Goal: Find specific page/section: Find specific page/section

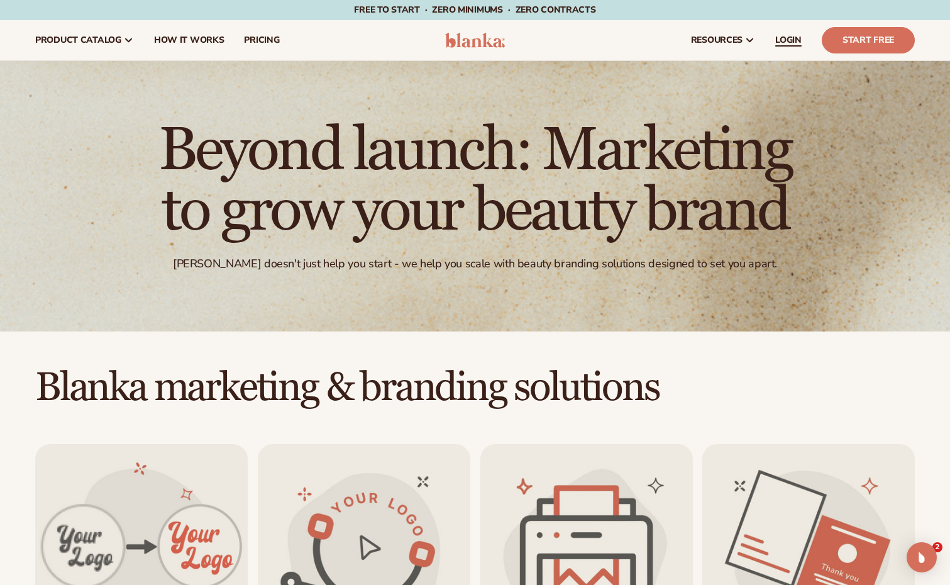
click at [792, 36] on span "LOGIN" at bounding box center [788, 40] width 26 height 10
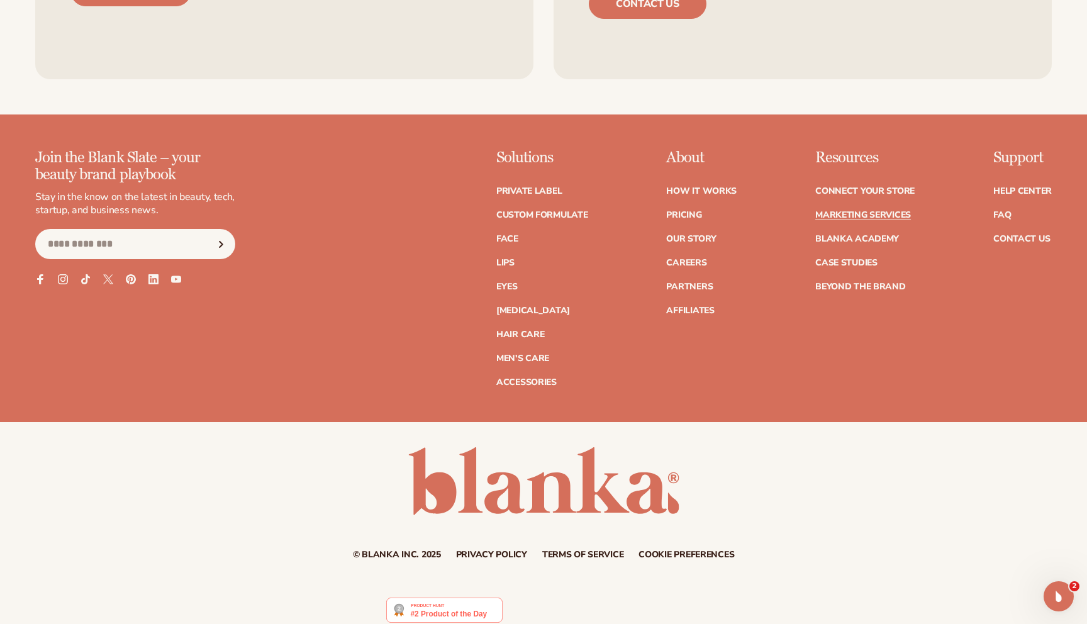
scroll to position [3036, 0]
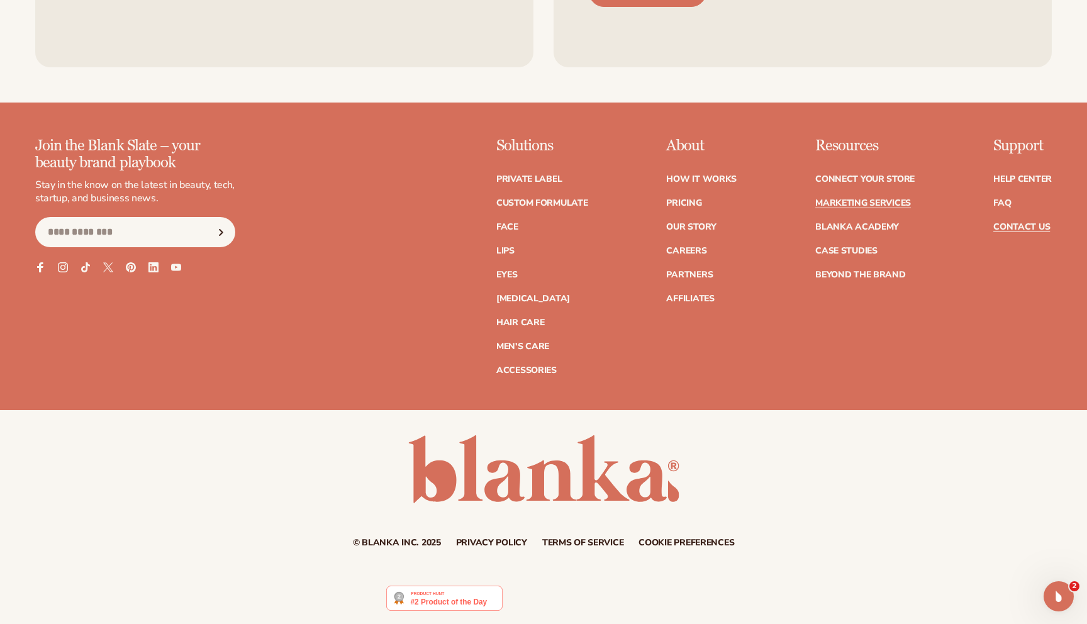
click at [950, 227] on link "Contact Us" at bounding box center [1021, 227] width 57 height 9
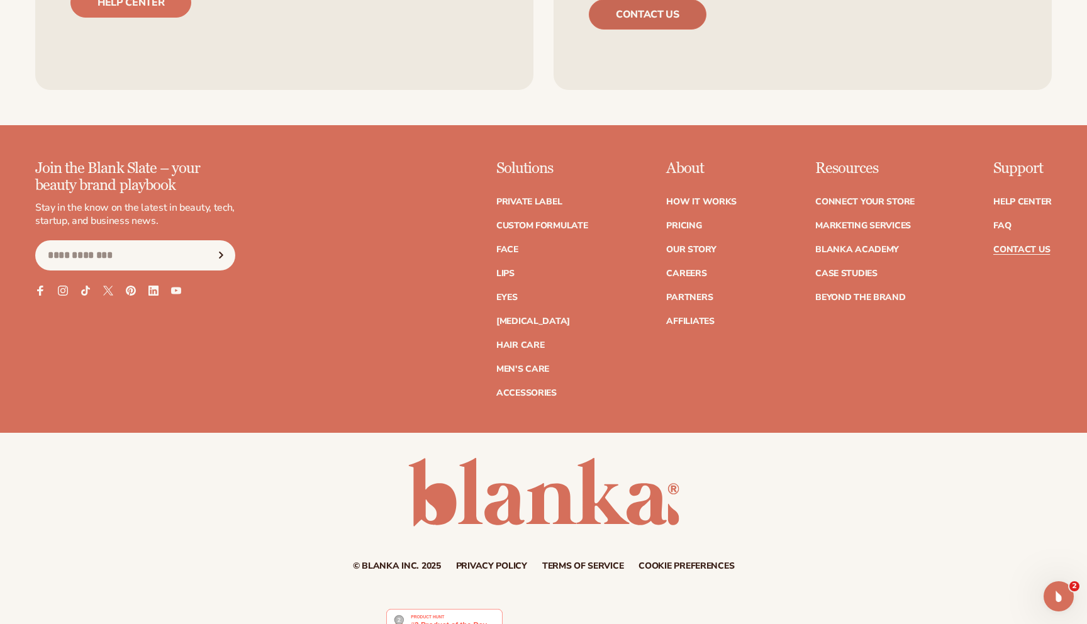
scroll to position [1039, 0]
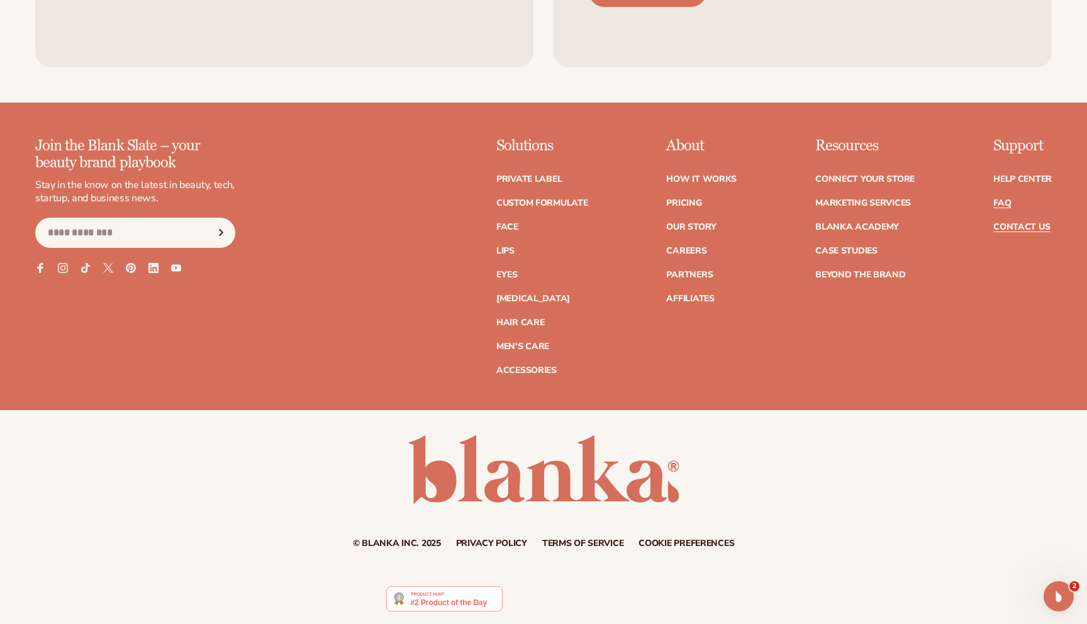
click at [1004, 200] on link "FAQ" at bounding box center [1002, 203] width 18 height 9
